Goal: Information Seeking & Learning: Compare options

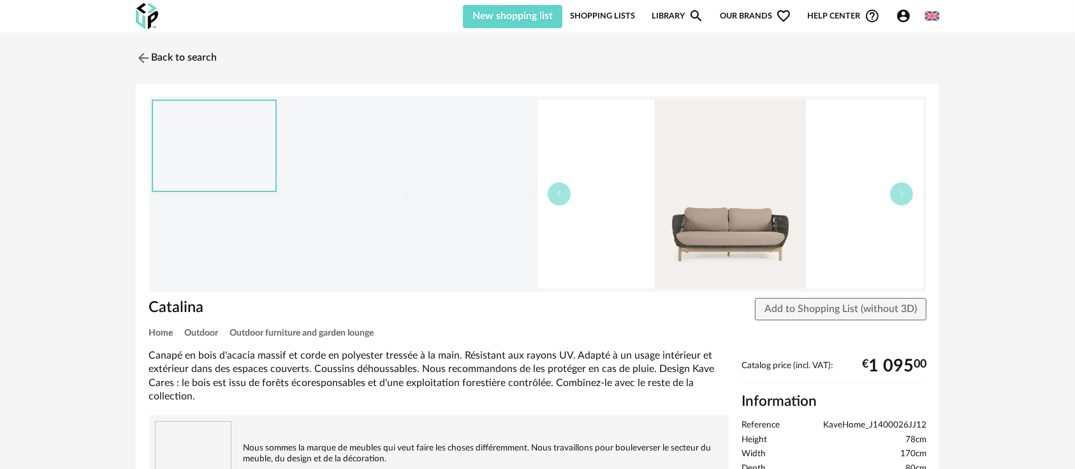
click at [666, 10] on link "Library Magnify icon" at bounding box center [678, 16] width 52 height 24
click at [664, 18] on link "Library Magnify icon" at bounding box center [678, 16] width 52 height 24
click at [160, 53] on link "Back to search" at bounding box center [173, 58] width 81 height 28
click at [137, 57] on img at bounding box center [142, 57] width 18 height 18
click at [670, 17] on link "Library Magnify icon" at bounding box center [678, 16] width 52 height 24
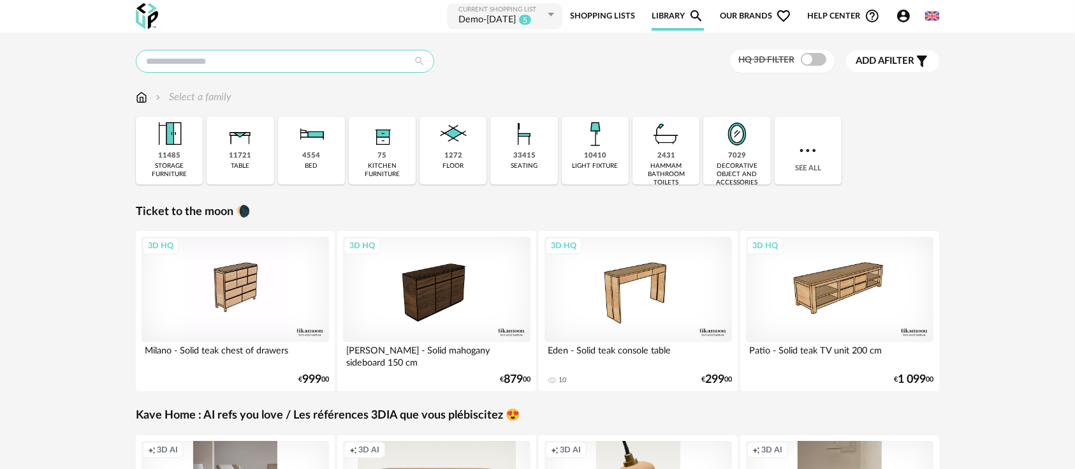
click at [292, 57] on input "text" at bounding box center [285, 61] width 299 height 23
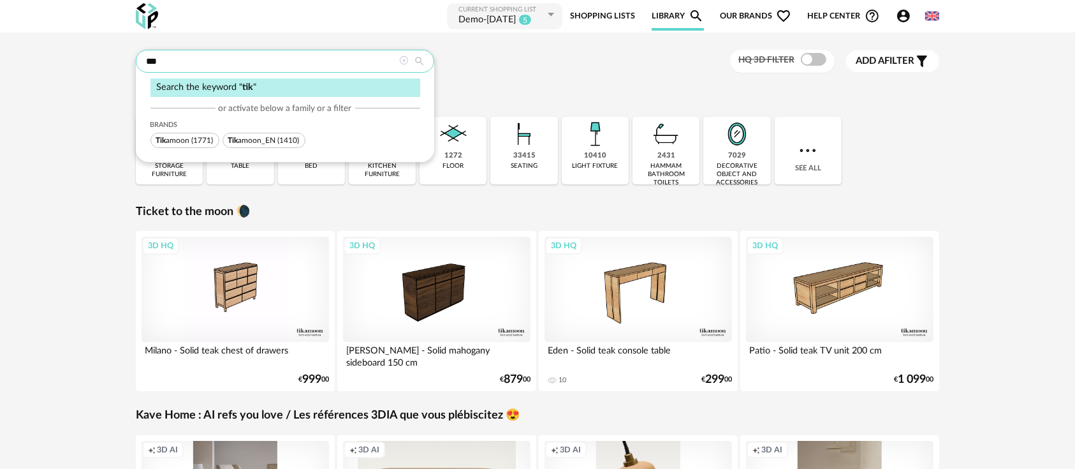
type input "***"
click at [205, 138] on span "(1771)" at bounding box center [203, 140] width 22 height 8
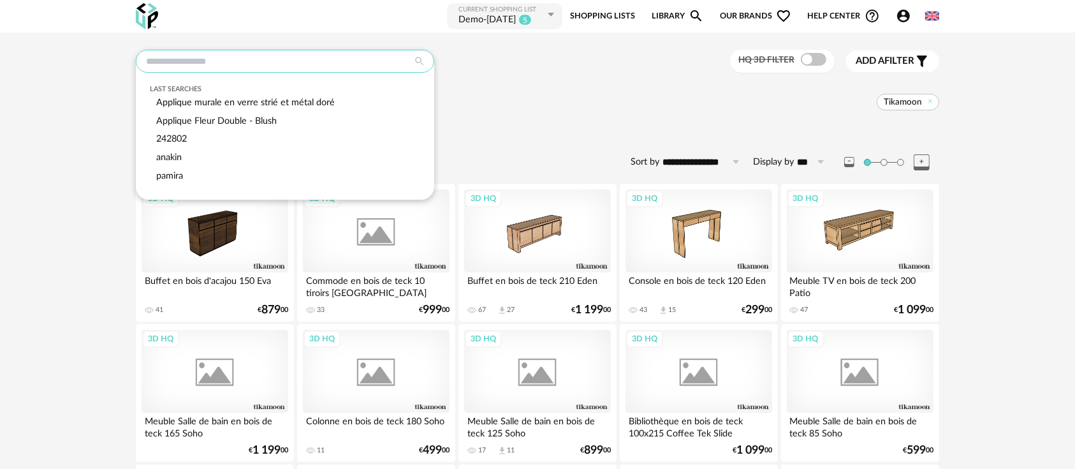
click at [206, 63] on input "text" at bounding box center [285, 61] width 299 height 23
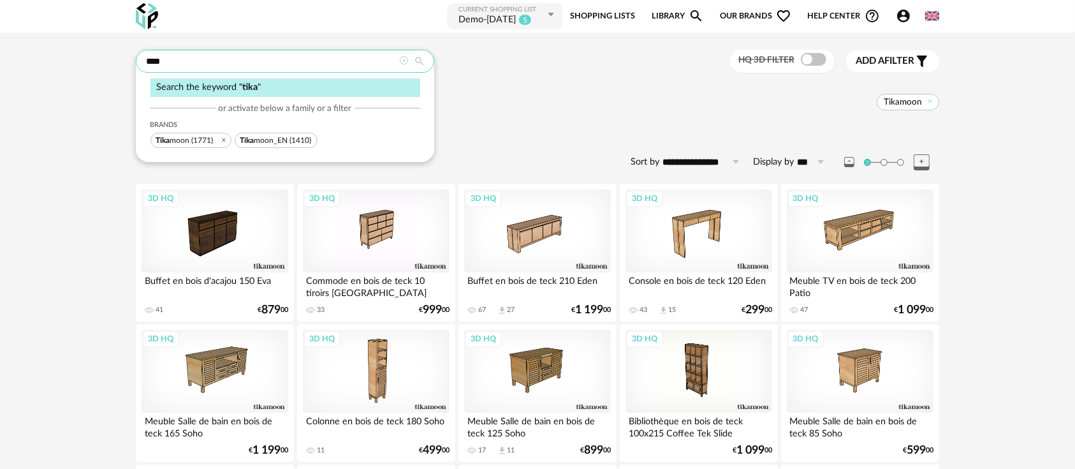
type input "****"
click at [283, 149] on div "Search the keyword " tika " or activate below a family or a filter Brands Tika …" at bounding box center [285, 106] width 299 height 112
click at [283, 144] on span "Tika moon_EN" at bounding box center [264, 140] width 48 height 8
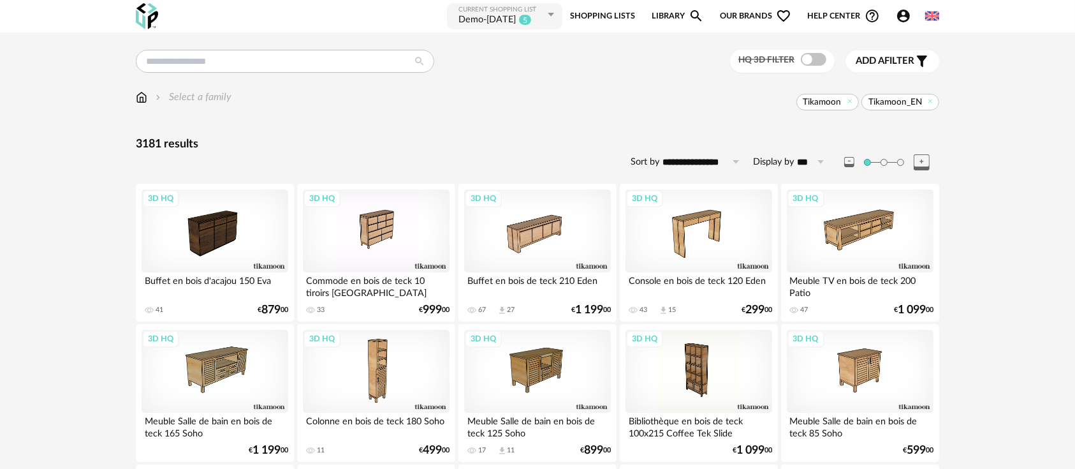
click at [845, 105] on span "Tikamoon" at bounding box center [828, 102] width 63 height 17
click at [847, 101] on icon at bounding box center [850, 101] width 8 height 8
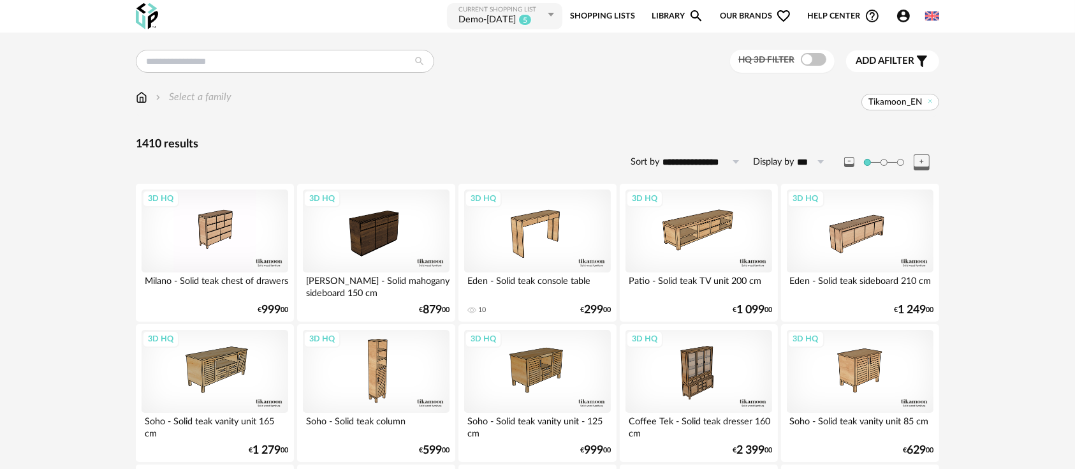
click at [385, 275] on div "Eva - Solid mahogany sideboard 150 cm" at bounding box center [376, 285] width 147 height 26
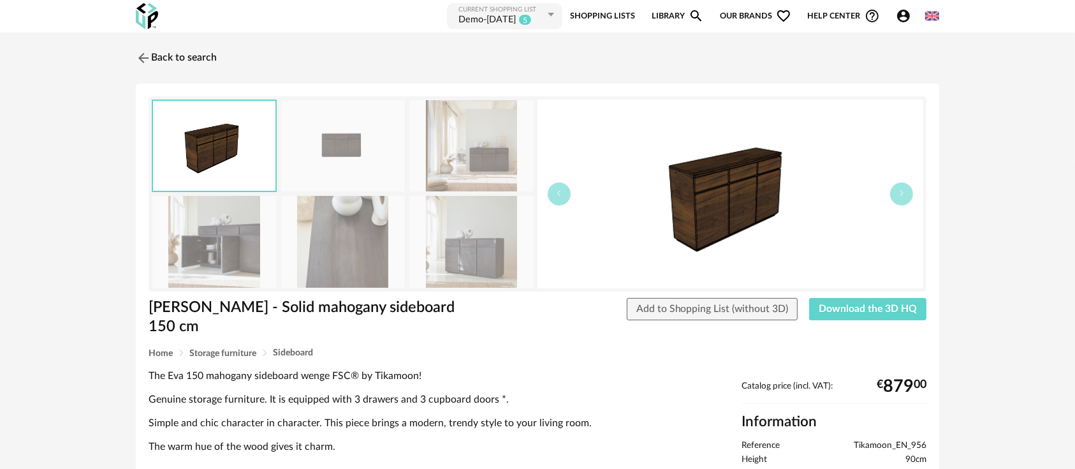
scroll to position [142, 0]
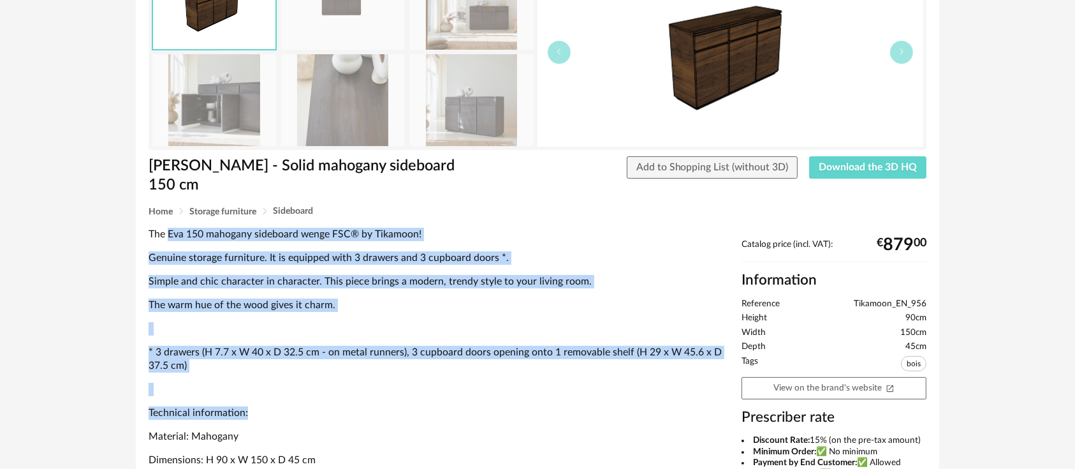
drag, startPoint x: 170, startPoint y: 211, endPoint x: 281, endPoint y: 394, distance: 213.7
click at [281, 394] on div "The Eva 150 mahogany sideboard wenge FSC® by Tikamoon! Genuine storage furnitur…" at bounding box center [439, 359] width 580 height 263
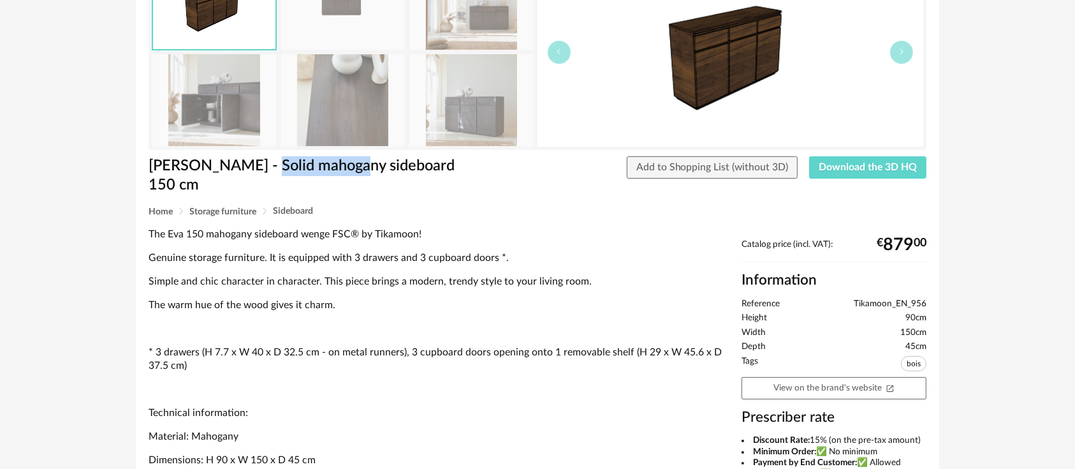
drag, startPoint x: 258, startPoint y: 174, endPoint x: 348, endPoint y: 176, distance: 90.0
click at [348, 176] on div "Eva - Solid mahogany sideboard 150 cm" at bounding box center [307, 181] width 330 height 50
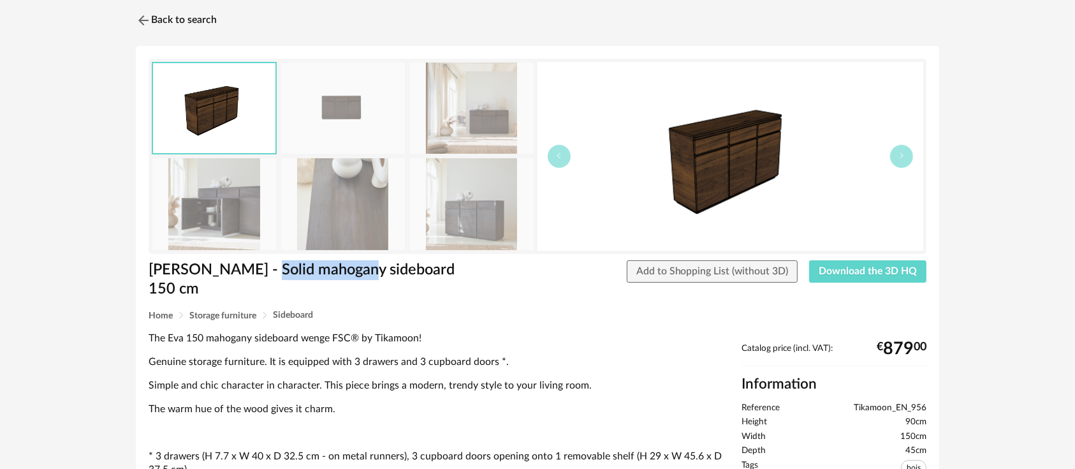
scroll to position [0, 0]
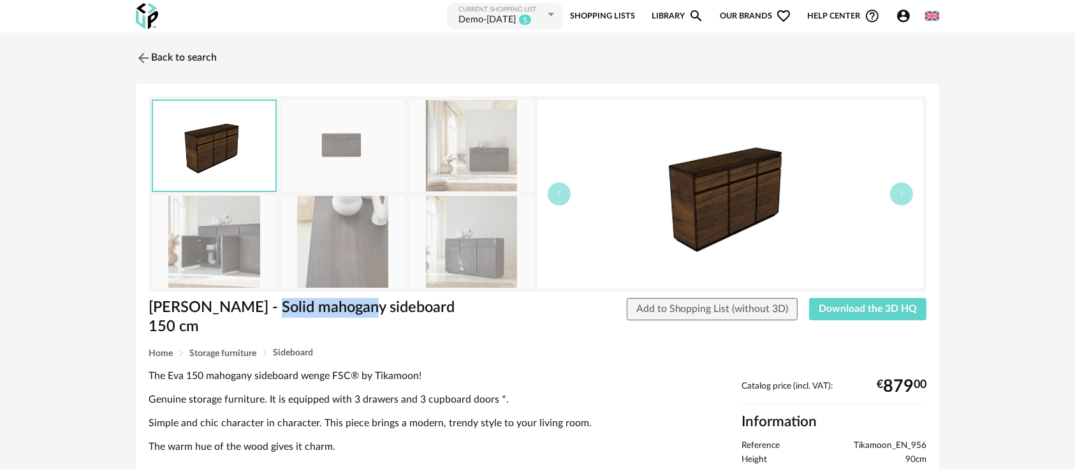
drag, startPoint x: 878, startPoint y: 360, endPoint x: 931, endPoint y: 370, distance: 53.8
click at [924, 381] on div "€ 879 00" at bounding box center [902, 386] width 50 height 10
drag, startPoint x: 925, startPoint y: 365, endPoint x: 887, endPoint y: 360, distance: 38.0
click at [886, 381] on div "€ 879 00" at bounding box center [902, 386] width 50 height 10
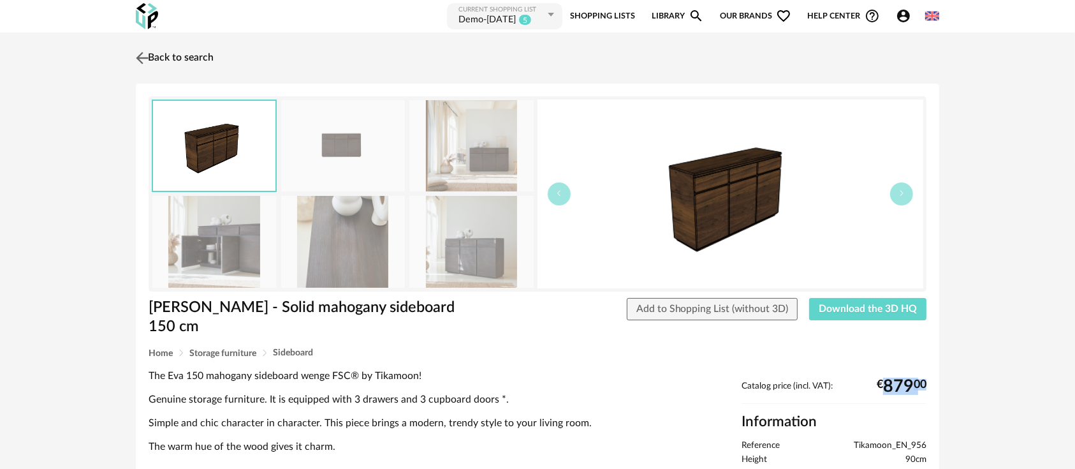
click at [145, 58] on img at bounding box center [142, 57] width 18 height 18
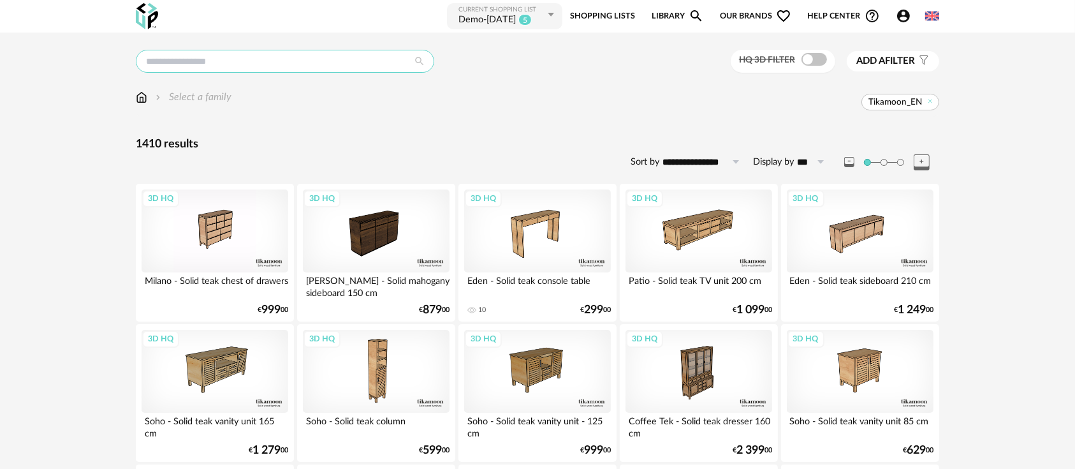
click at [386, 54] on input "text" at bounding box center [285, 61] width 299 height 23
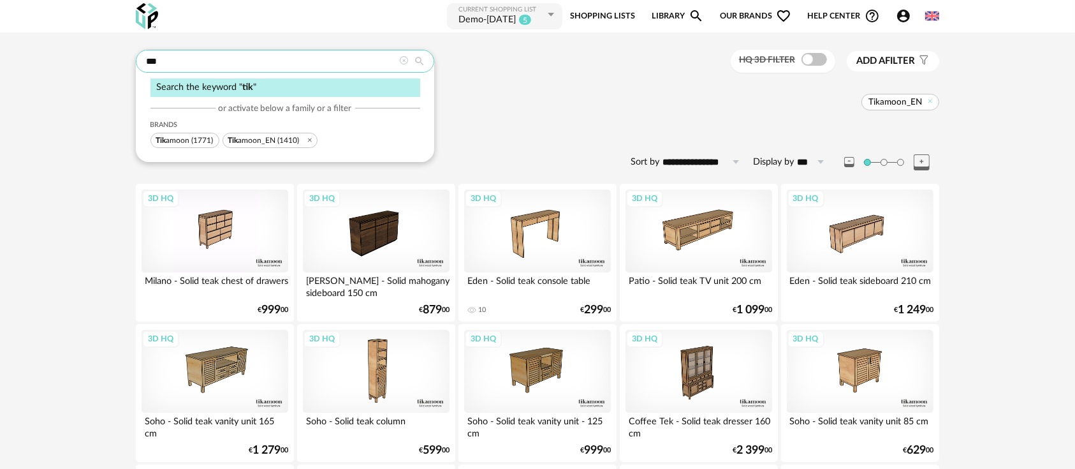
type input "***"
click at [179, 136] on span "Tik amoon" at bounding box center [173, 140] width 34 height 8
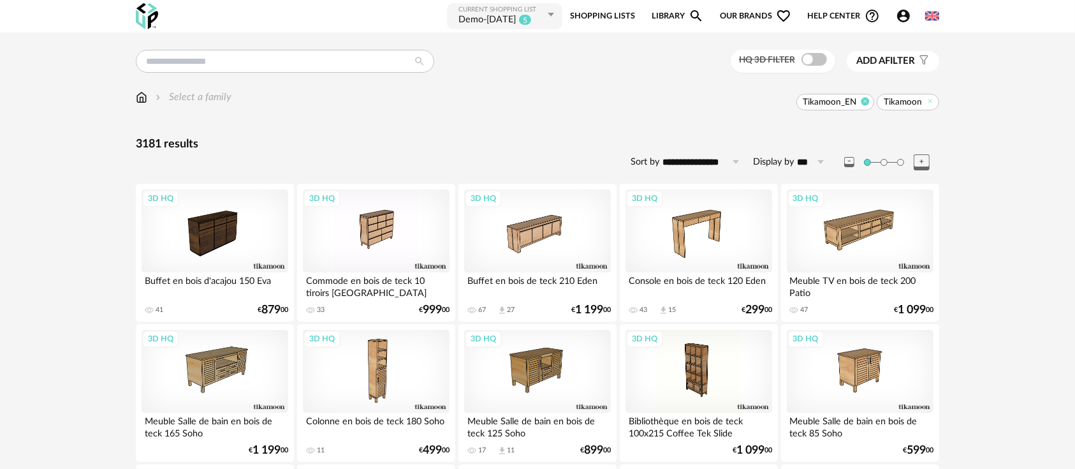
click at [863, 104] on icon at bounding box center [865, 101] width 8 height 8
click at [264, 234] on div "3D HQ" at bounding box center [215, 230] width 147 height 83
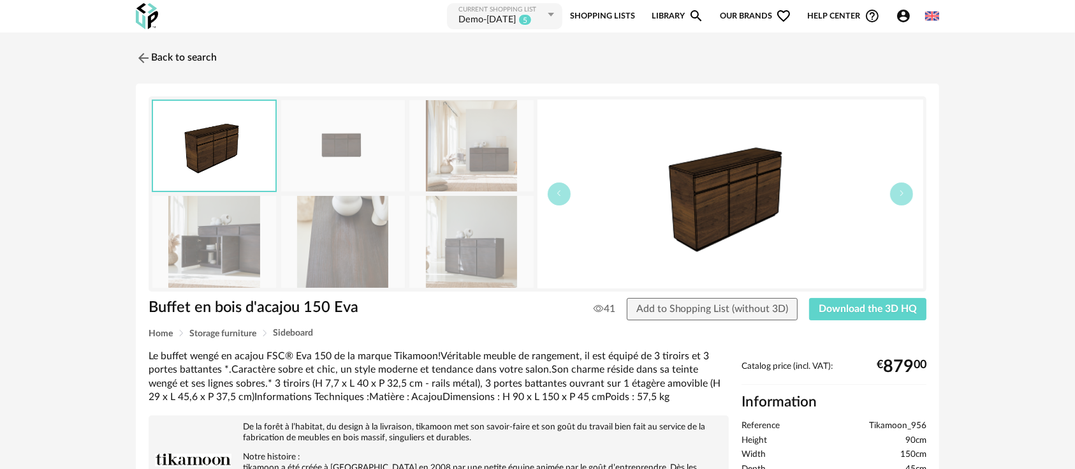
scroll to position [142, 0]
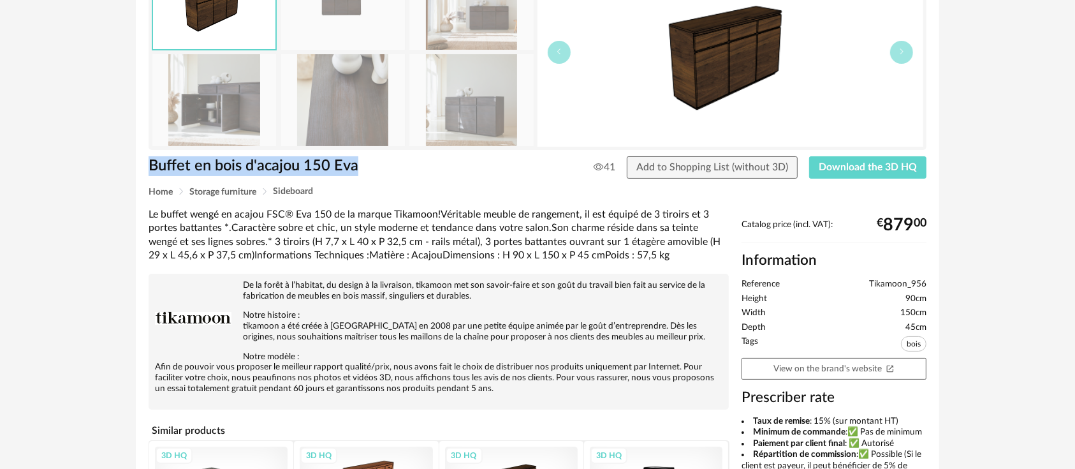
drag, startPoint x: 149, startPoint y: 162, endPoint x: 374, endPoint y: 165, distance: 225.2
click at [374, 165] on h1 "Buffet en bois d'acajou 150 Eva" at bounding box center [307, 166] width 317 height 20
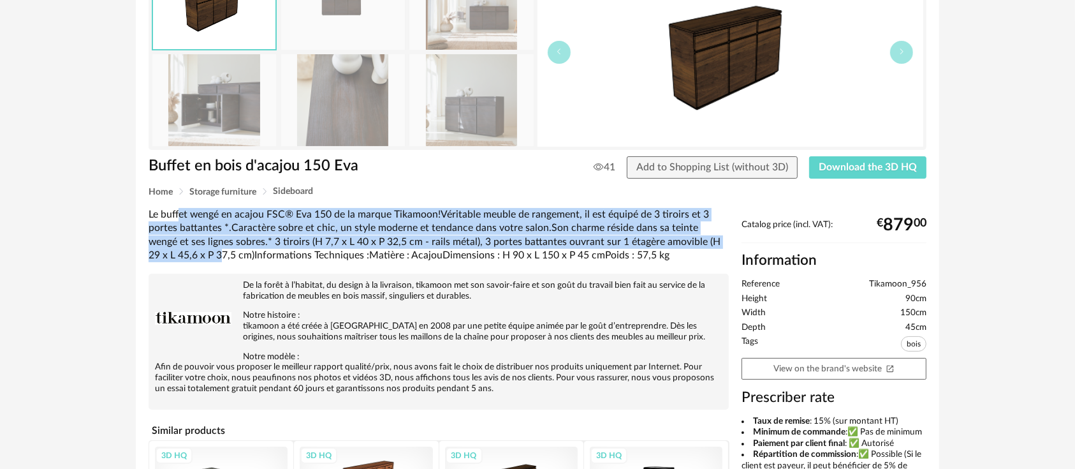
drag, startPoint x: 179, startPoint y: 215, endPoint x: 191, endPoint y: 251, distance: 38.3
click at [191, 251] on div "Le buffet wengé en acajou FSC® Eva 150 de la marque Tikamoon!Véritable meuble d…" at bounding box center [439, 235] width 580 height 54
click at [467, 217] on div "Le buffet wengé en acajou FSC® Eva 150 de la marque Tikamoon!Véritable meuble d…" at bounding box center [439, 235] width 580 height 54
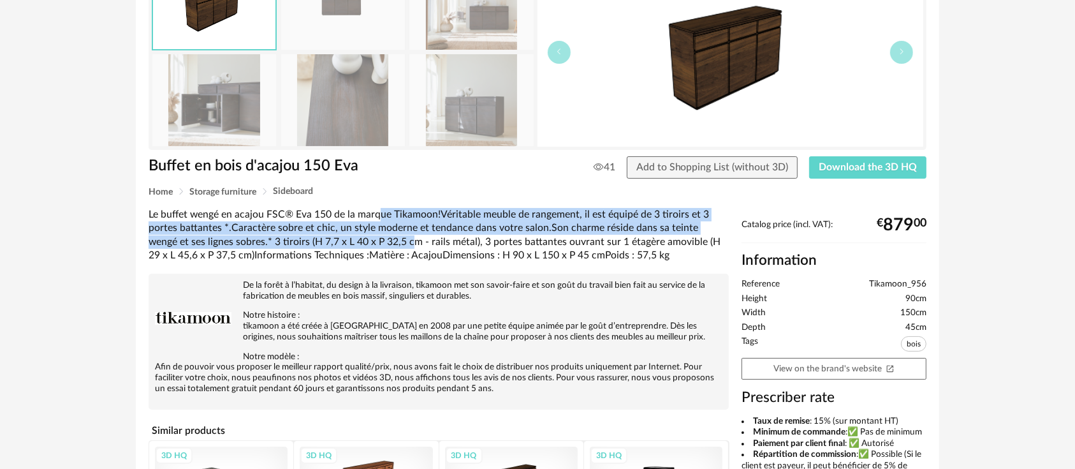
drag, startPoint x: 376, startPoint y: 212, endPoint x: 378, endPoint y: 242, distance: 30.0
click at [378, 242] on div "Le buffet wengé en acajou FSC® Eva 150 de la marque Tikamoon!Véritable meuble d…" at bounding box center [439, 235] width 580 height 54
click at [381, 236] on div "Le buffet wengé en acajou FSC® Eva 150 de la marque Tikamoon!Véritable meuble d…" at bounding box center [439, 235] width 580 height 54
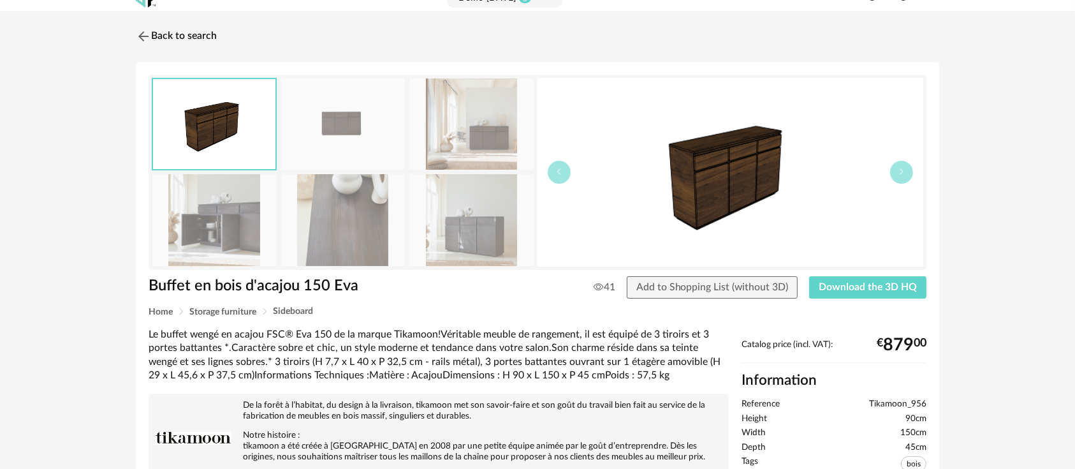
scroll to position [0, 0]
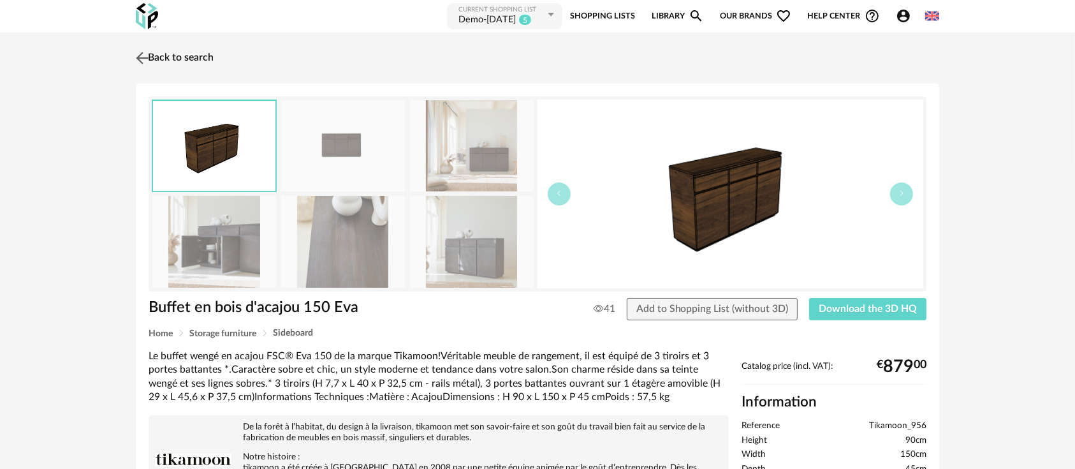
click at [195, 63] on link "Back to search" at bounding box center [173, 58] width 81 height 28
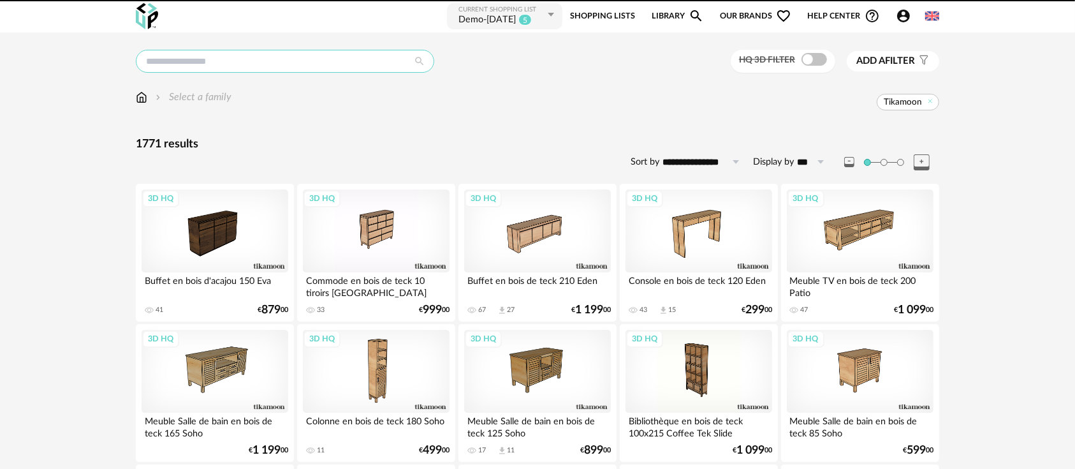
click at [324, 64] on input "text" at bounding box center [285, 61] width 299 height 23
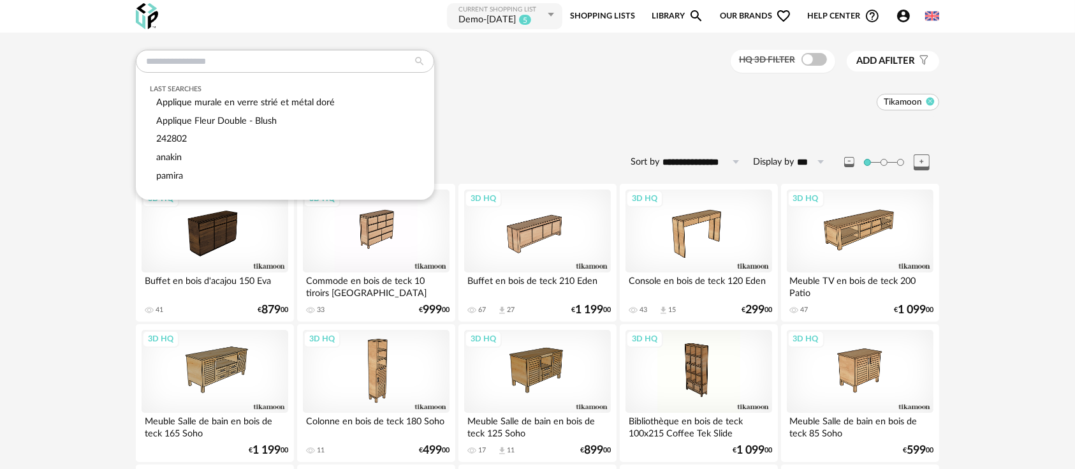
click at [934, 103] on span "Tikamoon" at bounding box center [908, 102] width 63 height 17
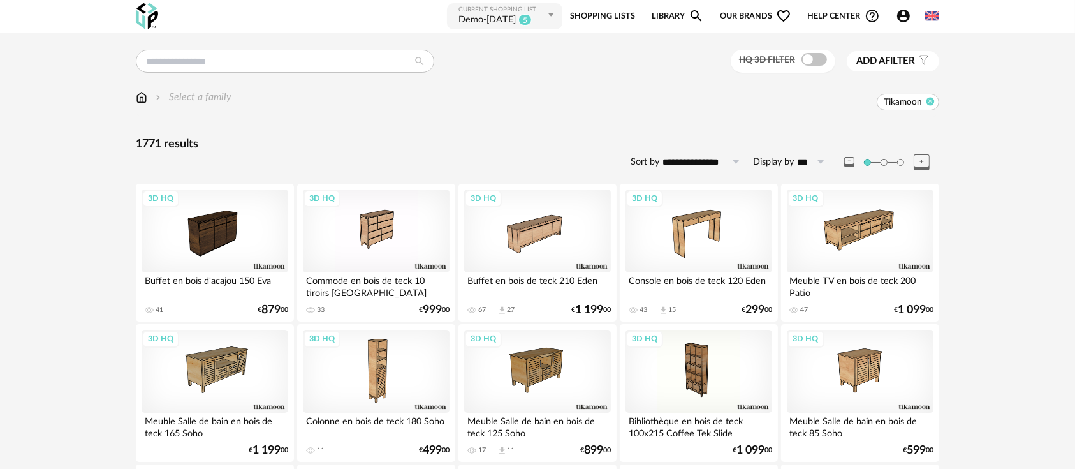
click at [931, 101] on icon at bounding box center [931, 101] width 8 height 8
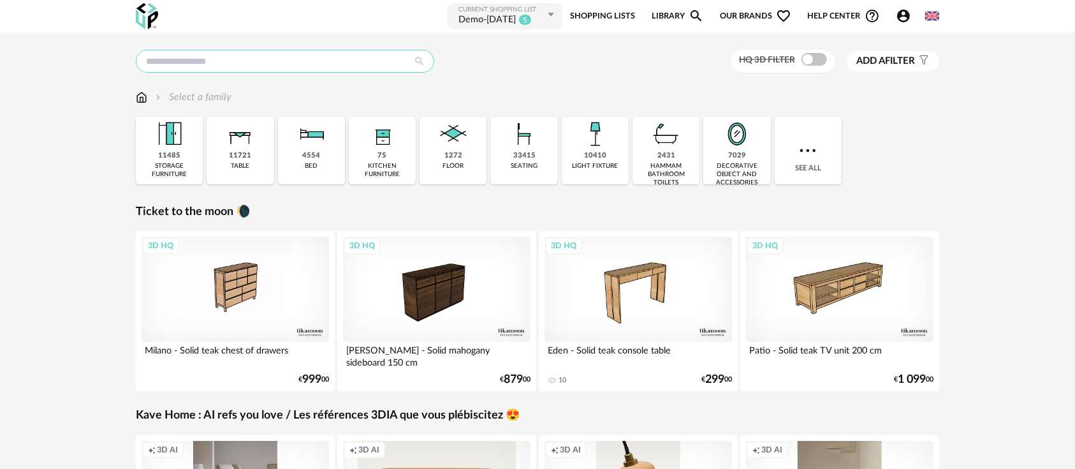
click at [232, 64] on input "text" at bounding box center [285, 61] width 299 height 23
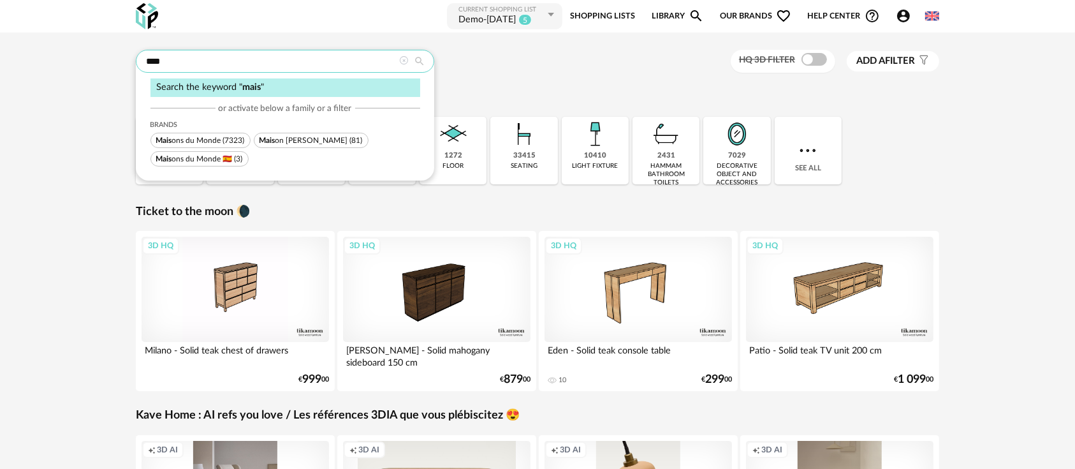
type input "****"
click at [203, 158] on span "Mais ons du Monde 🇪🇸" at bounding box center [194, 159] width 77 height 8
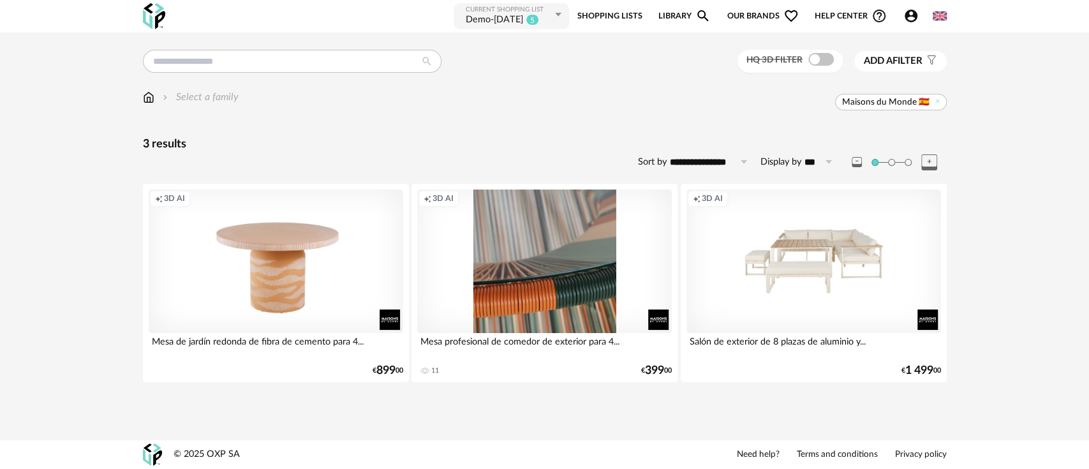
click at [539, 255] on div "Creation icon 3D AI" at bounding box center [544, 260] width 254 height 143
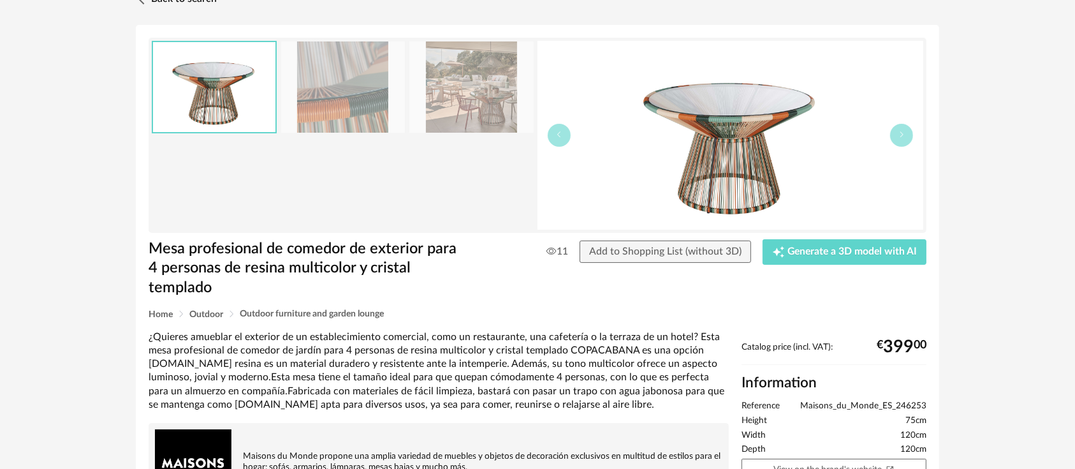
scroll to position [36, 0]
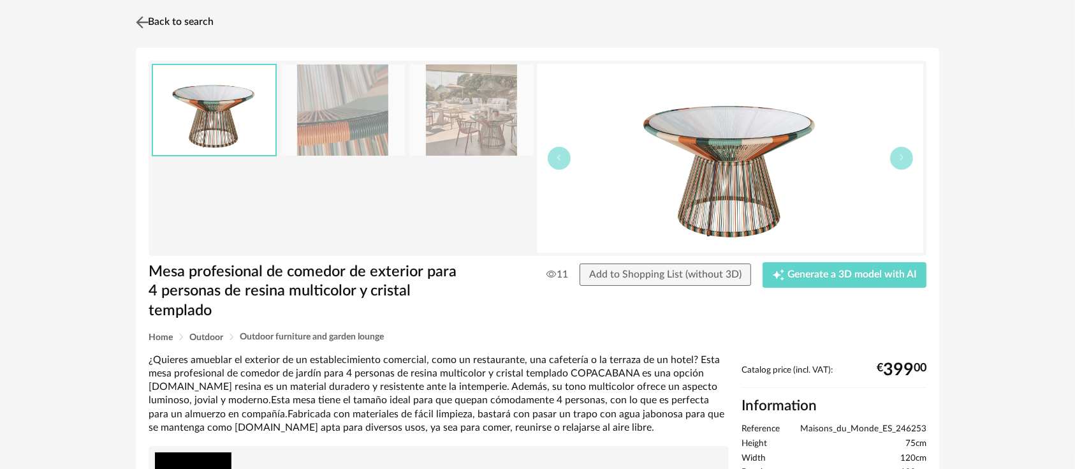
click at [188, 19] on link "Back to search" at bounding box center [173, 22] width 81 height 28
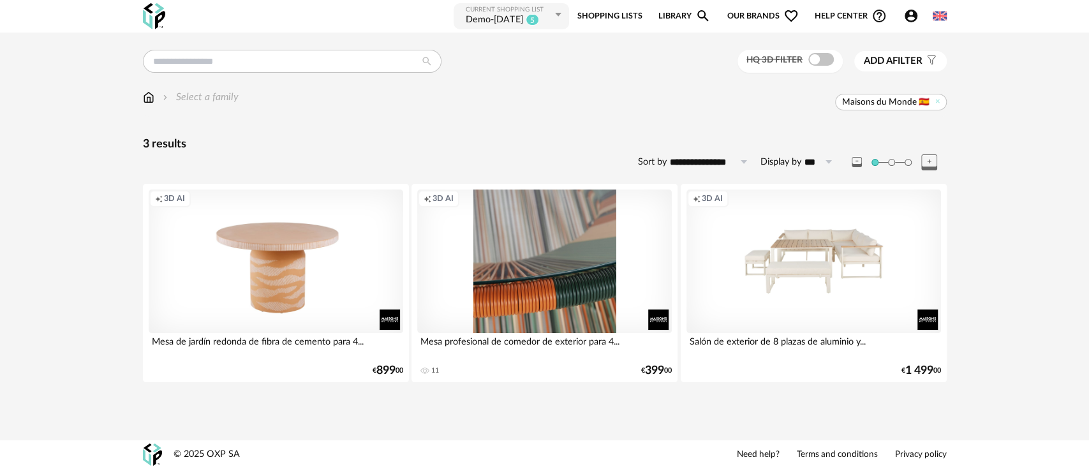
click at [508, 273] on div "Creation icon 3D AI" at bounding box center [544, 260] width 254 height 143
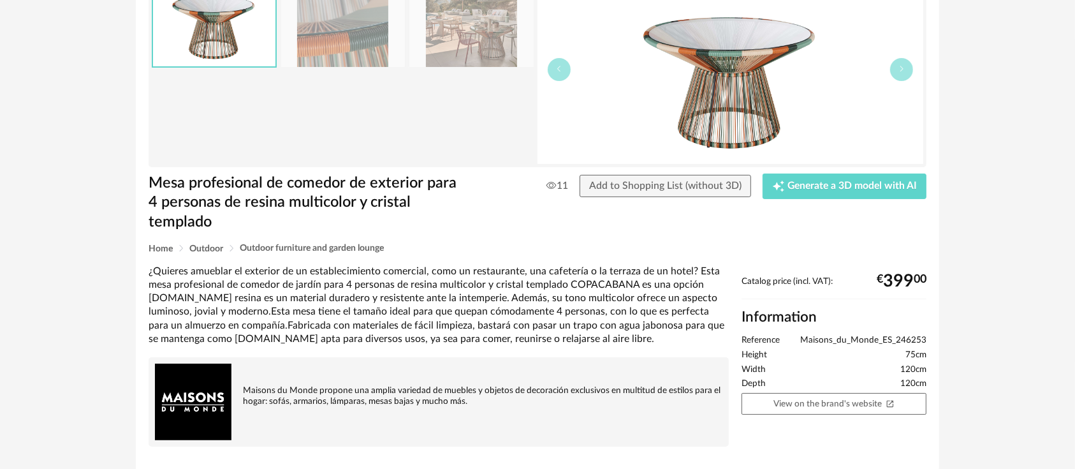
scroll to position [142, 0]
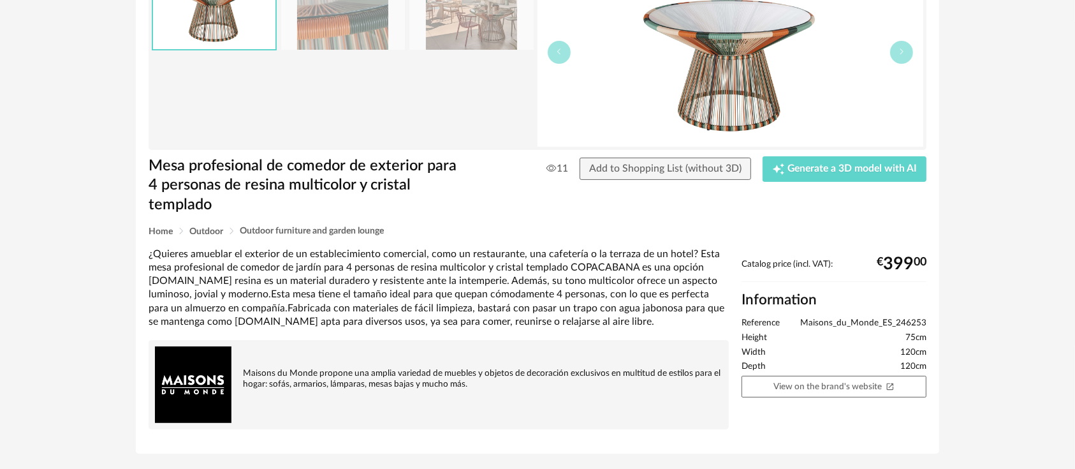
click at [609, 242] on div "Mesa profesional de comedor de exterior para 4 personas de resina multicolor y …" at bounding box center [538, 198] width 804 height 512
drag, startPoint x: 609, startPoint y: 242, endPoint x: 618, endPoint y: 258, distance: 18.3
click at [618, 258] on div "Mesa profesional de comedor de exterior para 4 personas de resina multicolor y …" at bounding box center [538, 198] width 804 height 512
drag, startPoint x: 883, startPoint y: 262, endPoint x: 919, endPoint y: 267, distance: 36.1
click at [919, 267] on div "€ 399 00" at bounding box center [902, 264] width 50 height 10
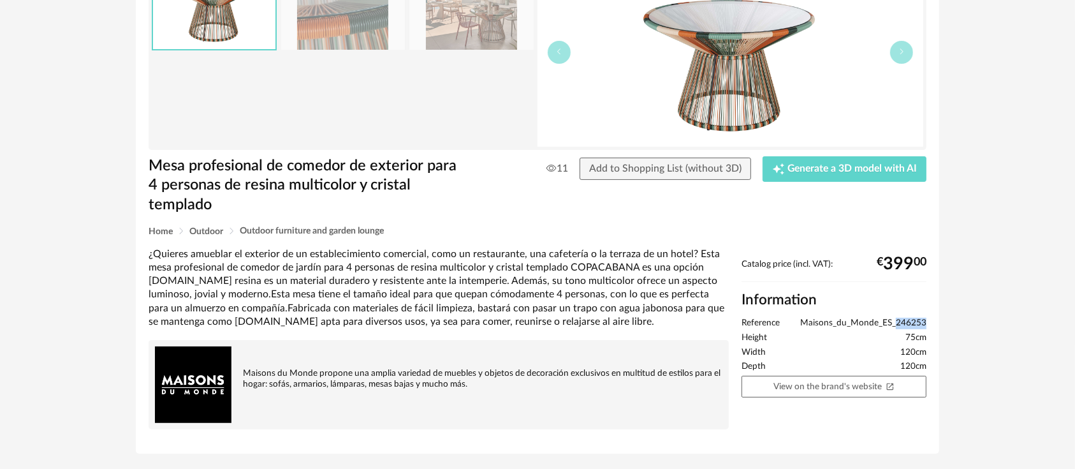
drag, startPoint x: 898, startPoint y: 320, endPoint x: 925, endPoint y: 319, distance: 26.8
click at [925, 319] on span "Maisons_du_Monde_ES_246253" at bounding box center [863, 323] width 126 height 11
copy span "246253"
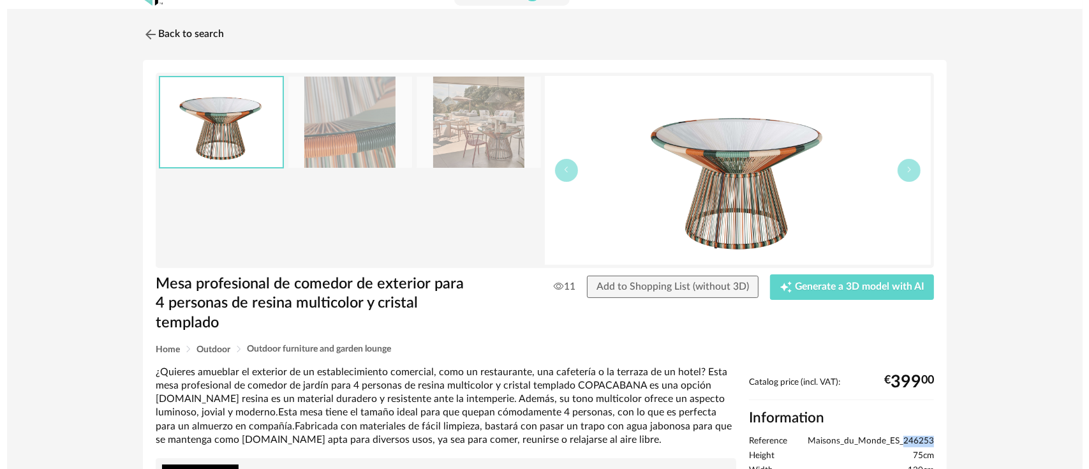
scroll to position [0, 0]
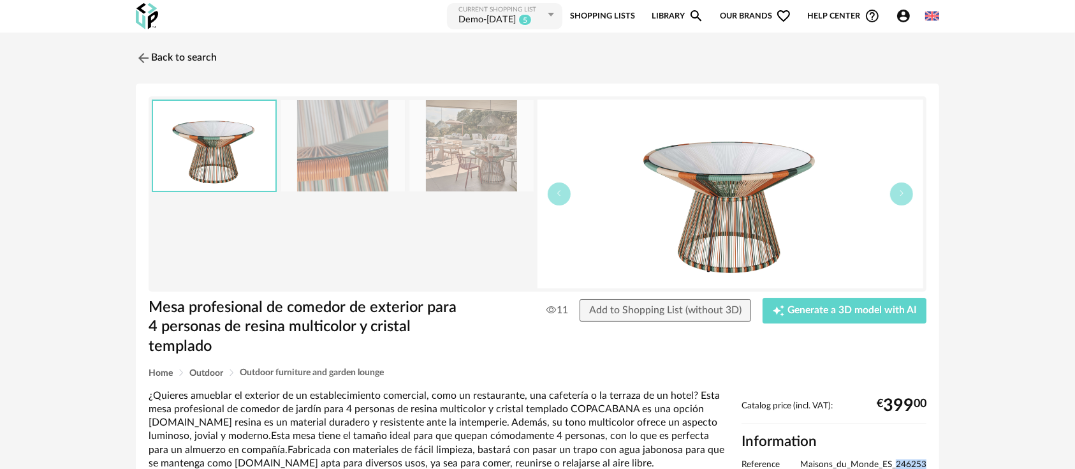
click at [661, 11] on link "Library Magnify icon" at bounding box center [678, 16] width 52 height 29
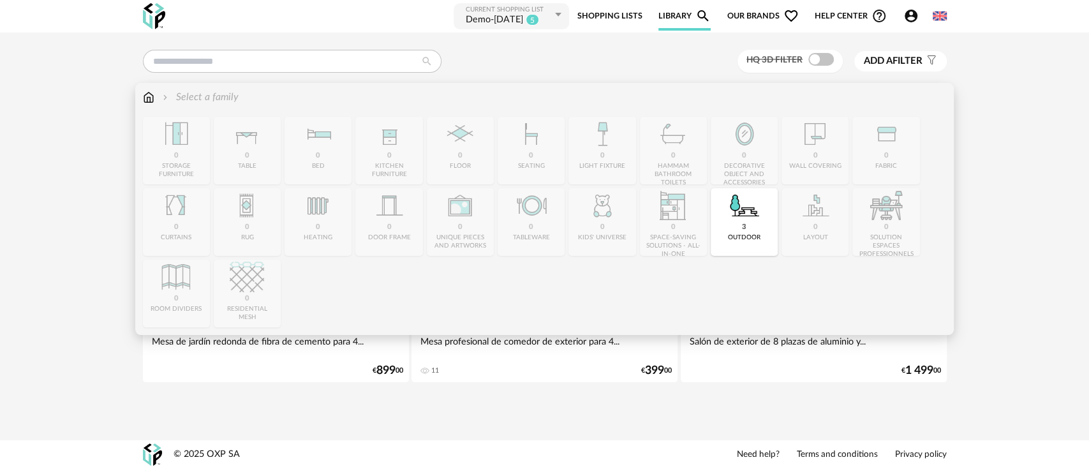
click at [147, 101] on img at bounding box center [148, 97] width 11 height 15
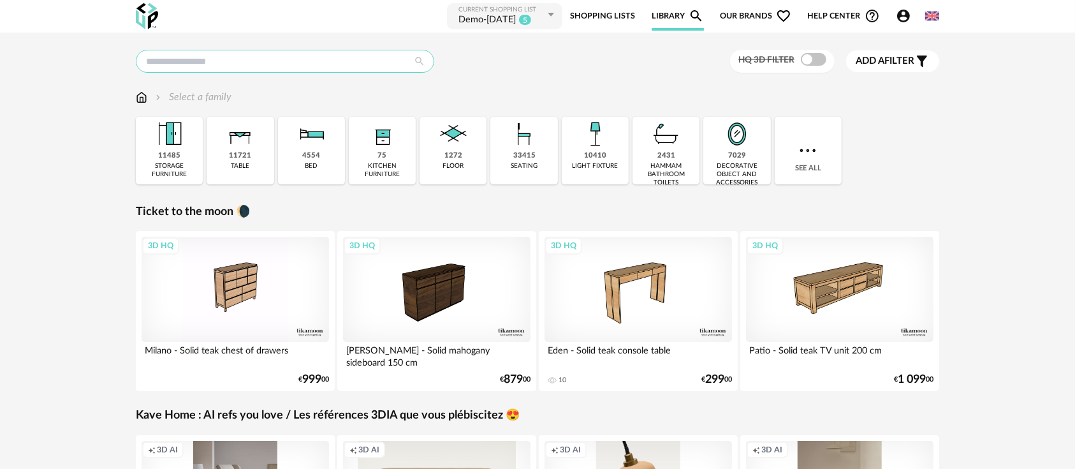
click at [221, 69] on input "text" at bounding box center [285, 61] width 299 height 23
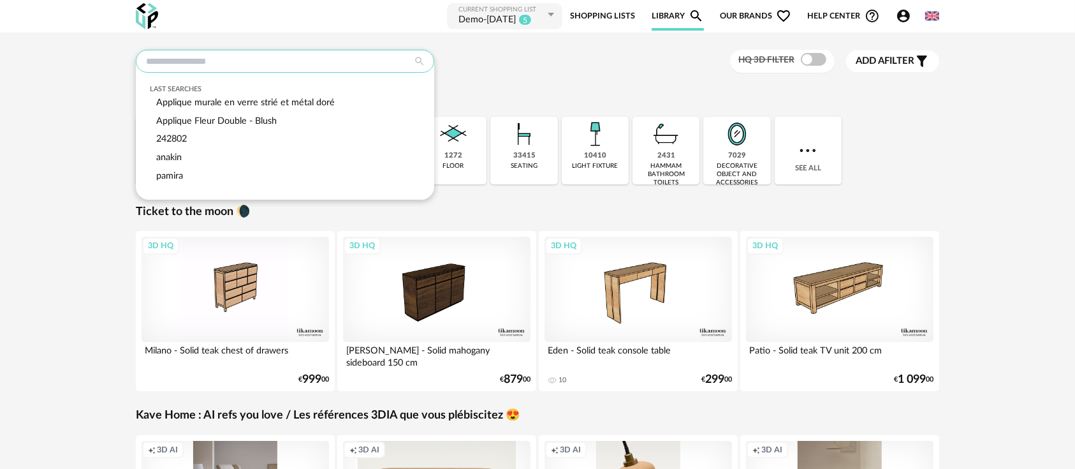
paste input "******"
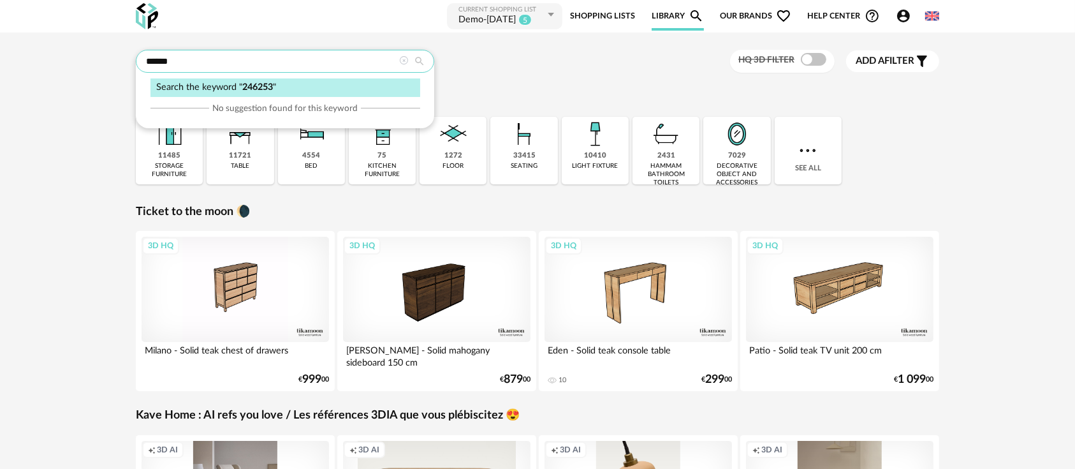
type input "******"
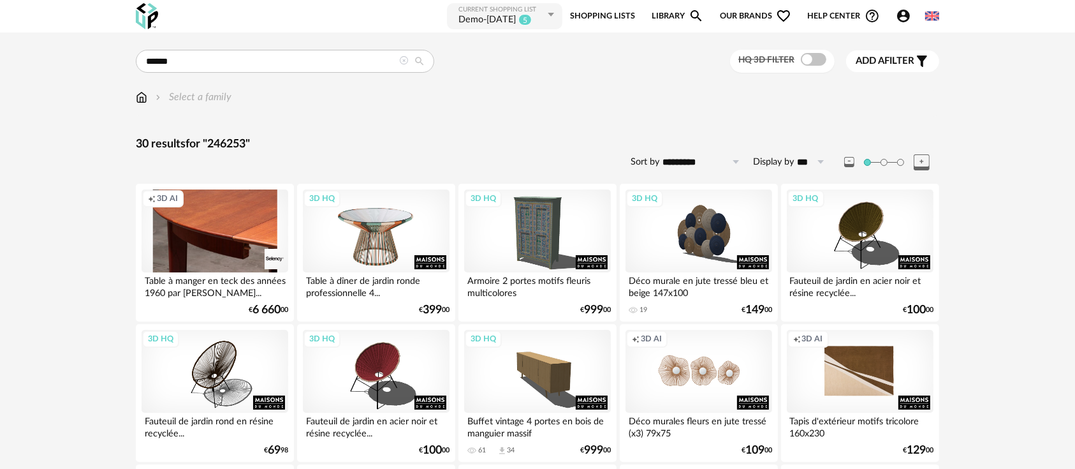
click at [355, 230] on div "3D HQ" at bounding box center [376, 230] width 147 height 83
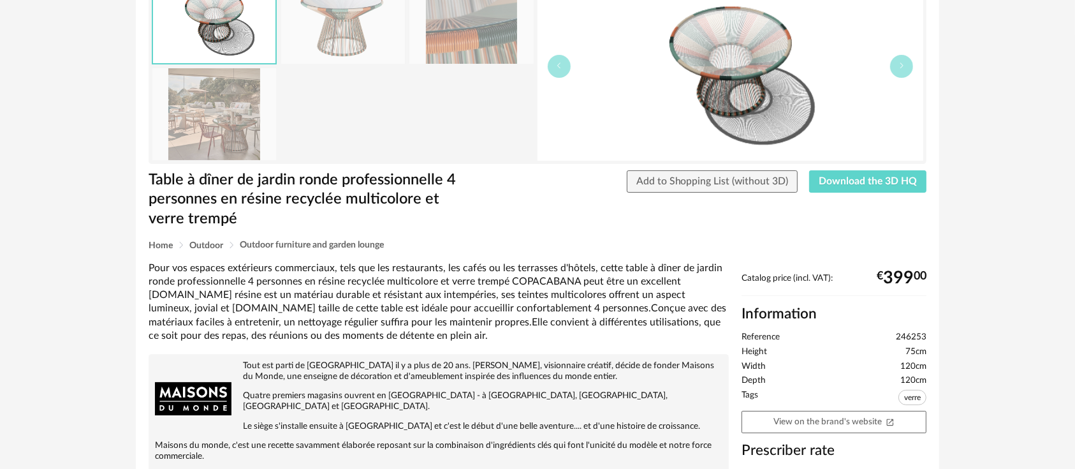
scroll to position [142, 0]
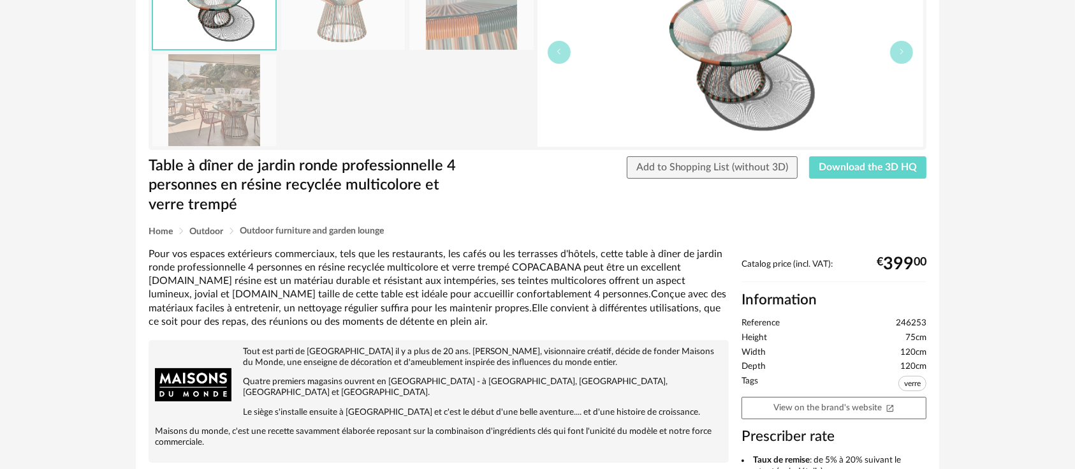
drag, startPoint x: 887, startPoint y: 262, endPoint x: 931, endPoint y: 256, distance: 45.0
drag, startPoint x: 897, startPoint y: 321, endPoint x: 929, endPoint y: 318, distance: 32.1
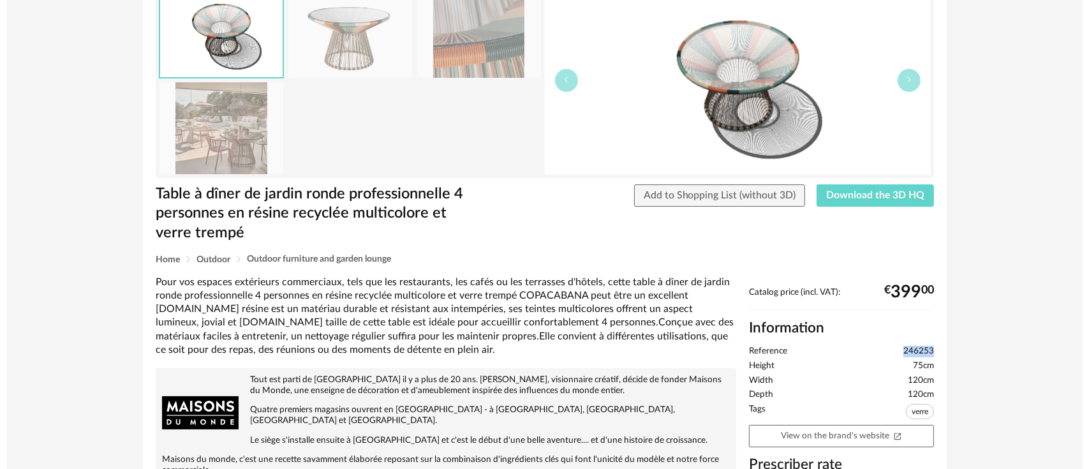
scroll to position [0, 0]
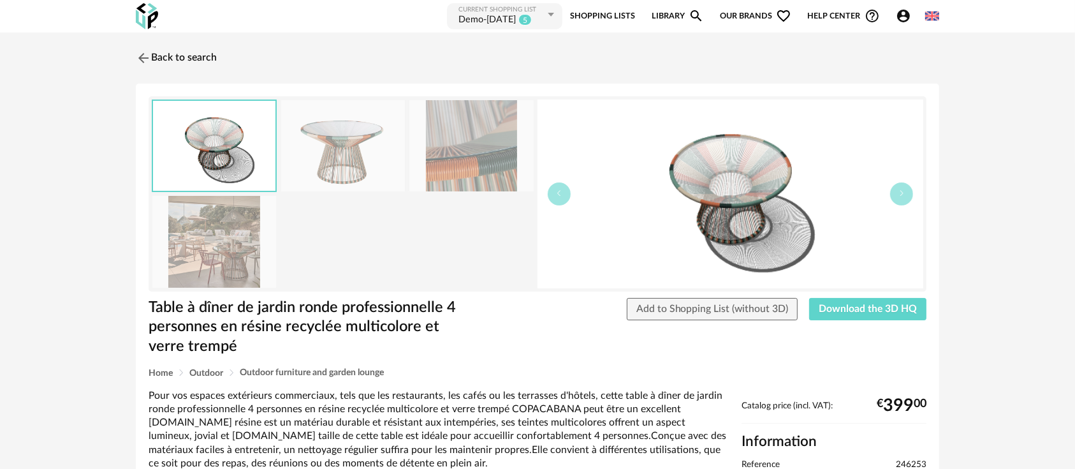
click at [496, 15] on div "Demo-Oct8th2025" at bounding box center [487, 20] width 57 height 13
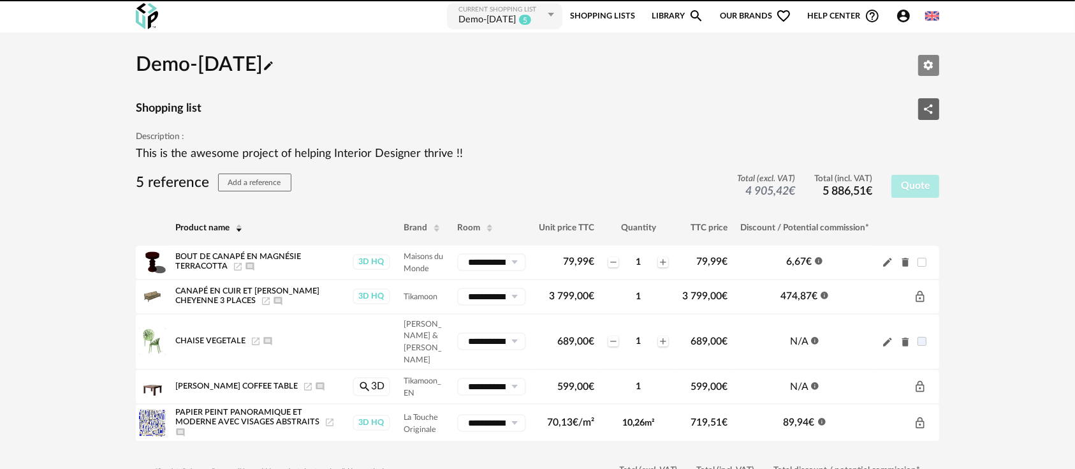
click at [929, 69] on icon "Edit parameters" at bounding box center [929, 66] width 10 height 10
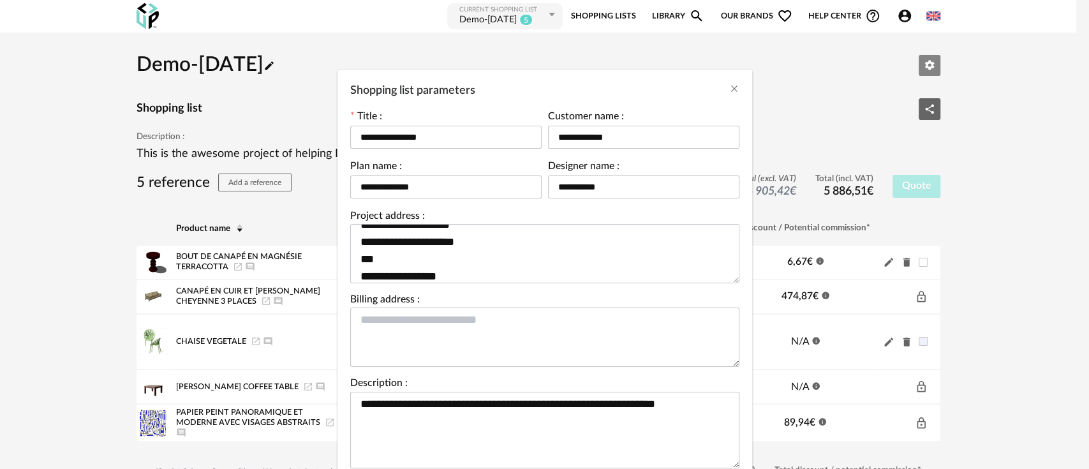
scroll to position [17, 0]
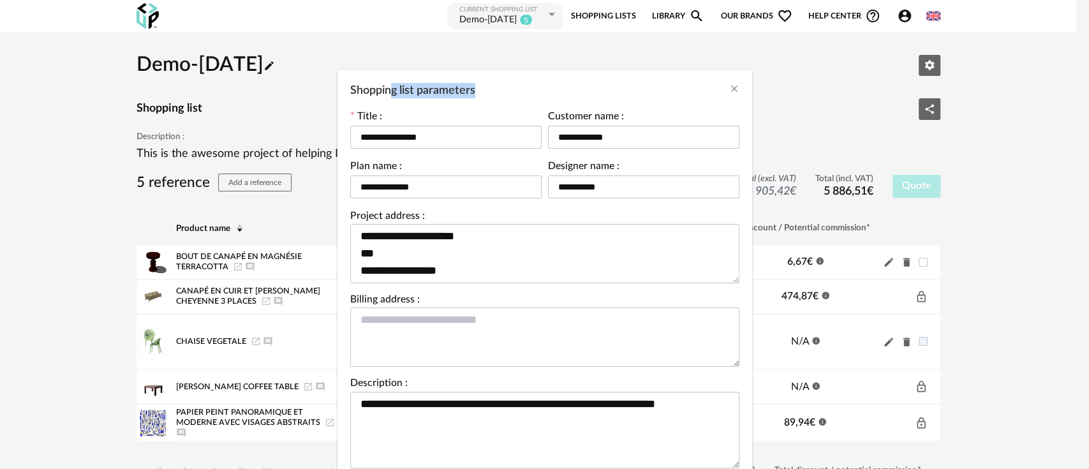
drag, startPoint x: 383, startPoint y: 89, endPoint x: 477, endPoint y: 83, distance: 94.0
click at [477, 83] on div "Shopping list parameters" at bounding box center [544, 87] width 415 height 34
click at [416, 85] on span "Shopping list parameters" at bounding box center [412, 90] width 125 height 11
drag, startPoint x: 409, startPoint y: 89, endPoint x: 344, endPoint y: 89, distance: 65.7
click at [350, 89] on span "Shopping list parameters" at bounding box center [412, 90] width 125 height 11
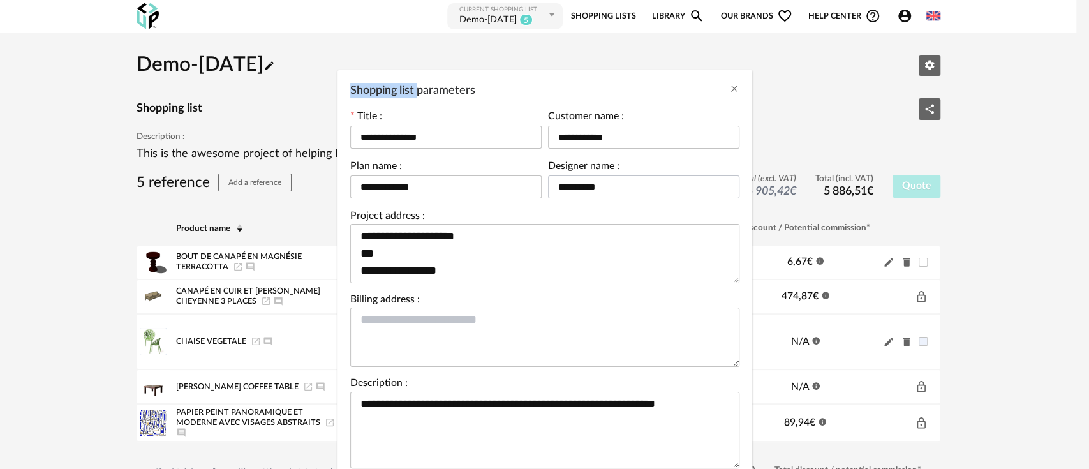
scroll to position [142, 0]
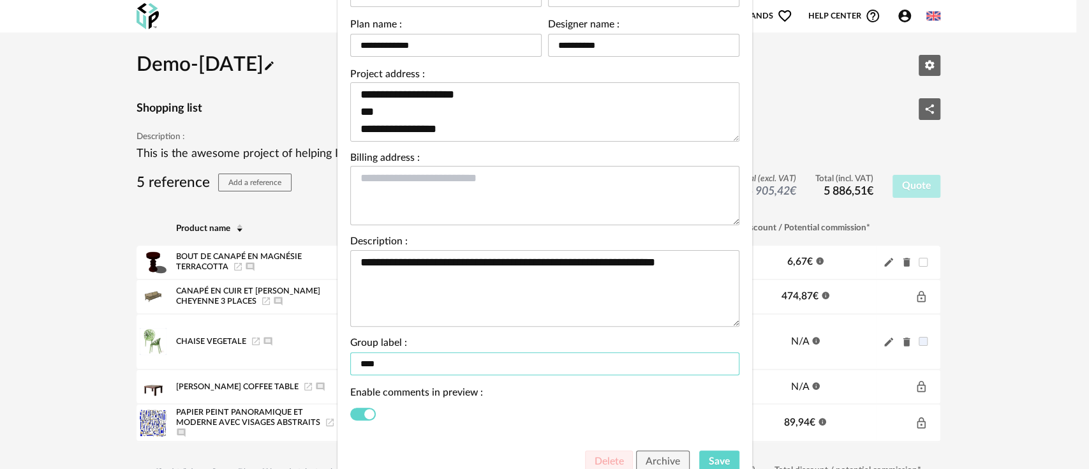
drag, startPoint x: 387, startPoint y: 368, endPoint x: 357, endPoint y: 365, distance: 30.1
click at [357, 365] on input "****" at bounding box center [544, 363] width 389 height 23
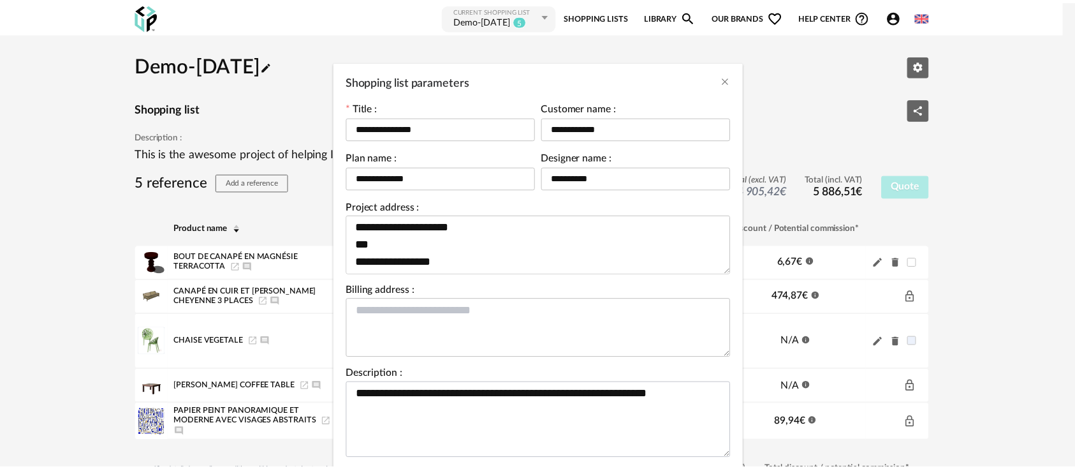
scroll to position [0, 0]
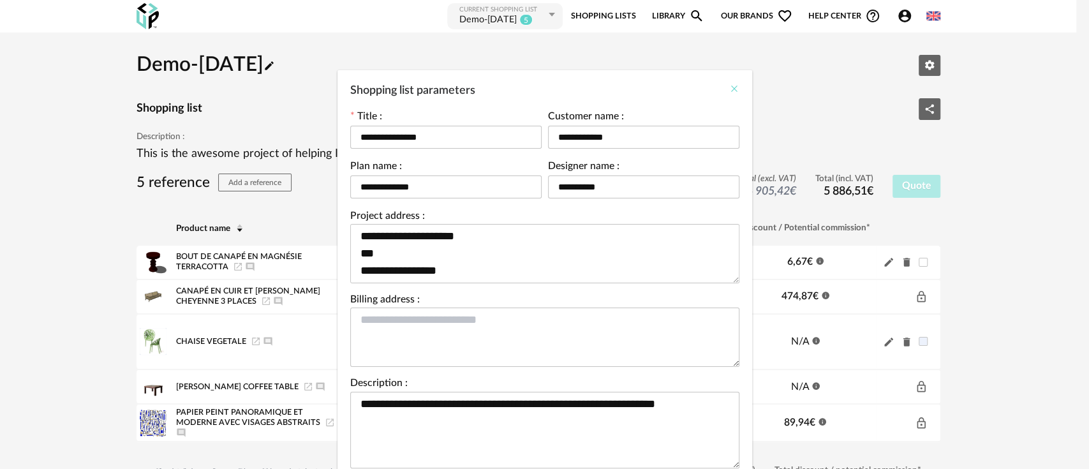
click at [729, 89] on icon "Close" at bounding box center [734, 89] width 10 height 10
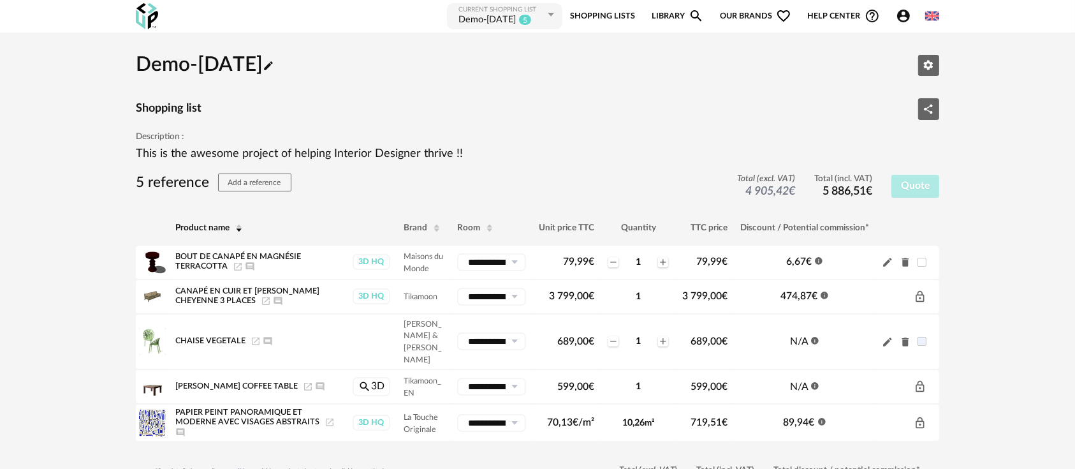
click at [673, 18] on link "Library Magnify icon" at bounding box center [678, 16] width 52 height 29
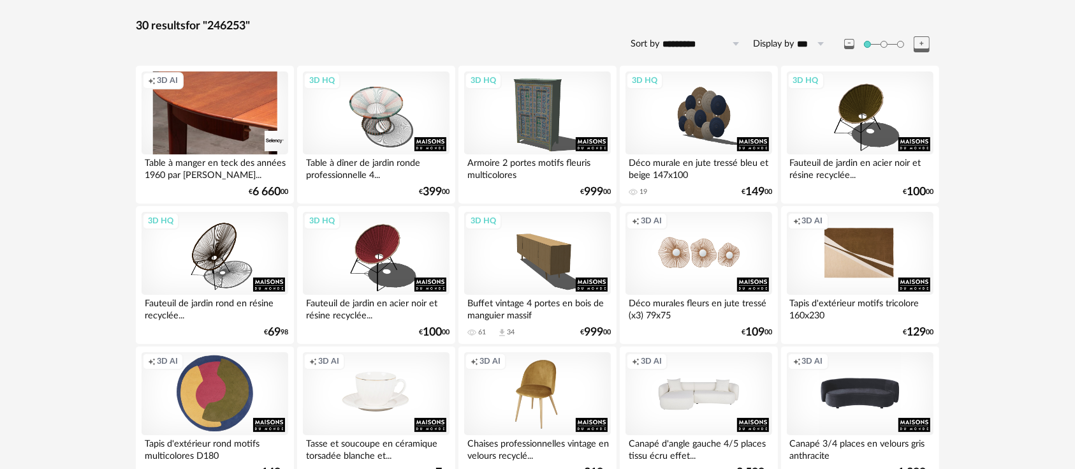
scroll to position [142, 0]
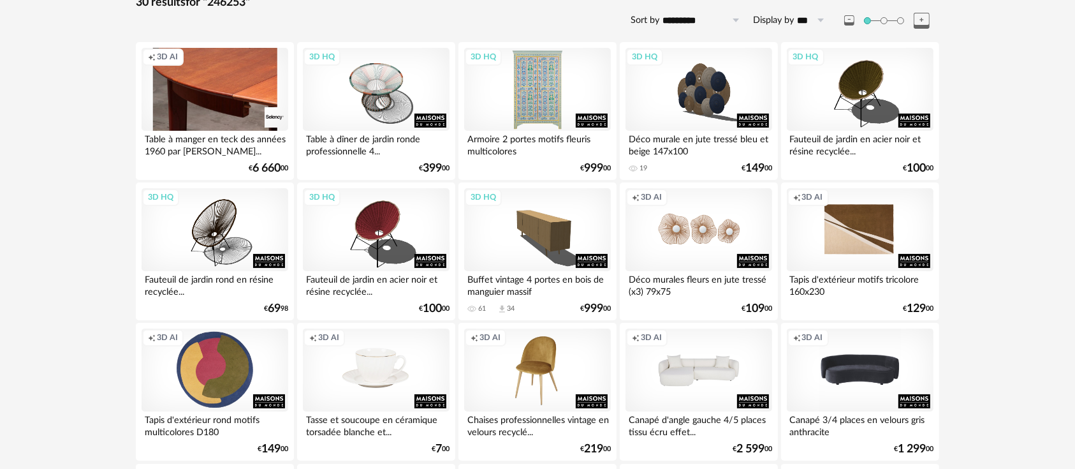
click at [515, 128] on div "3D HQ" at bounding box center [537, 89] width 147 height 83
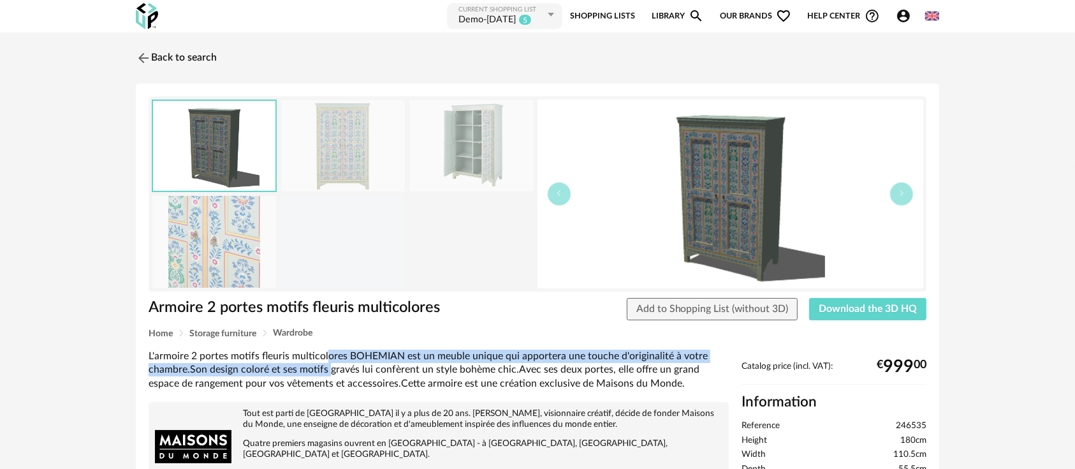
drag, startPoint x: 328, startPoint y: 357, endPoint x: 329, endPoint y: 370, distance: 13.5
click at [329, 370] on div "L'armoire 2 portes motifs fleuris multicolores BOHEMIAN est un meuble unique qu…" at bounding box center [439, 370] width 580 height 41
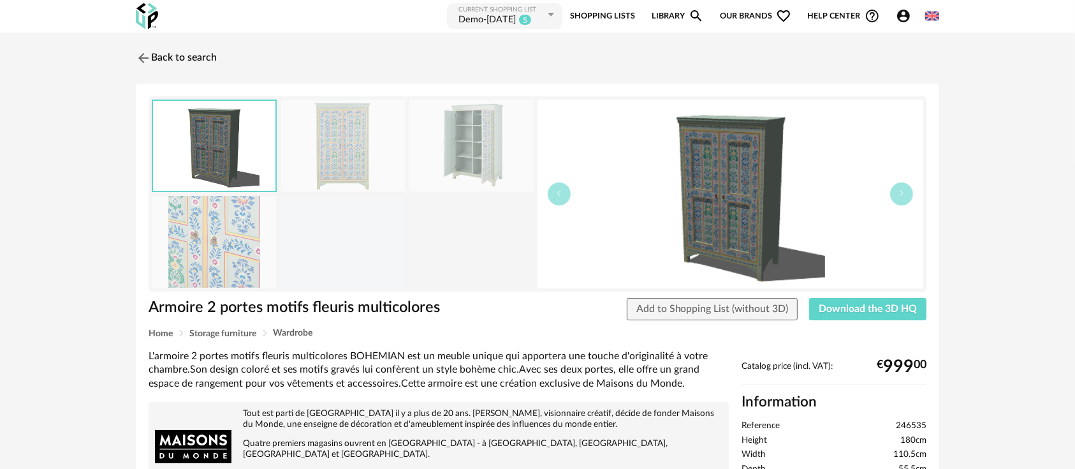
click at [333, 372] on div "L'armoire 2 portes motifs fleuris multicolores BOHEMIAN est un meuble unique qu…" at bounding box center [439, 370] width 580 height 41
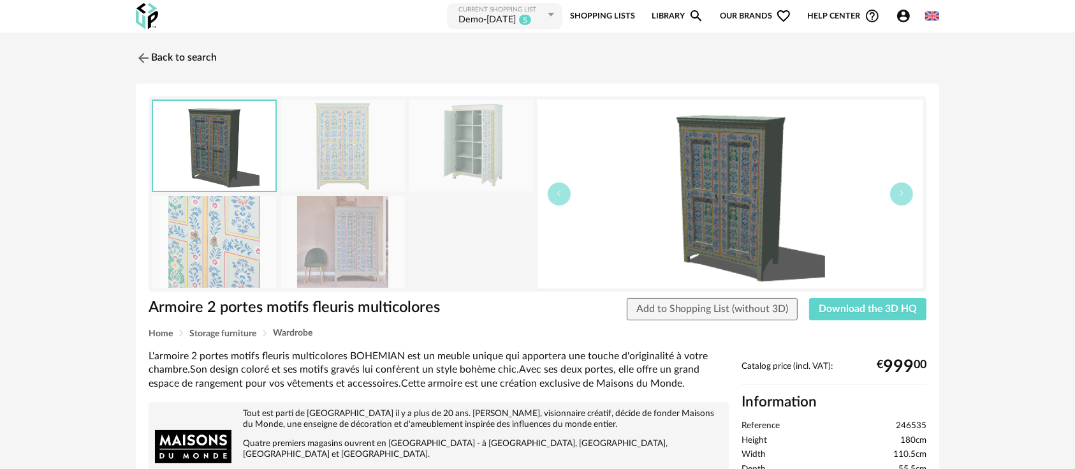
click at [658, 18] on link "Library Magnify icon" at bounding box center [678, 16] width 52 height 29
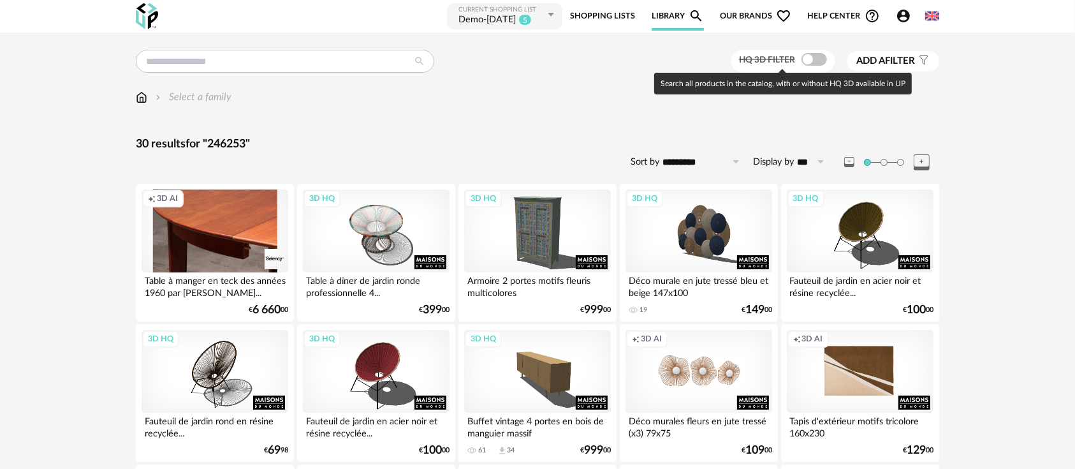
click at [821, 59] on span at bounding box center [815, 59] width 26 height 13
type input "******"
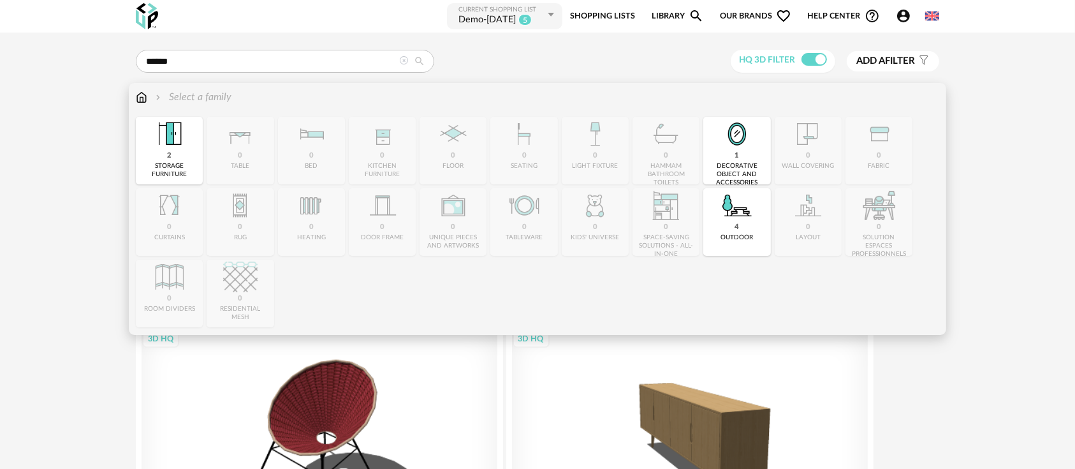
click at [142, 96] on img at bounding box center [141, 97] width 11 height 15
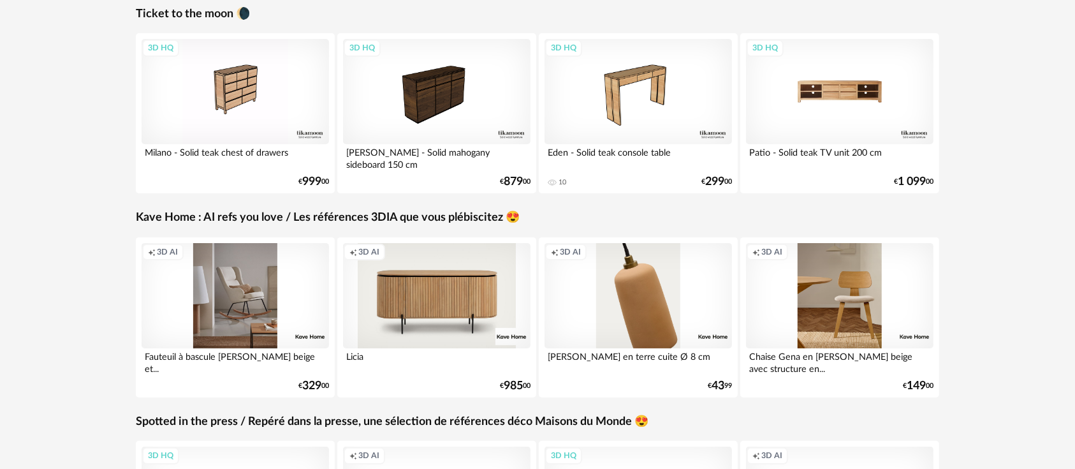
scroll to position [283, 0]
